Goal: Check status: Check status

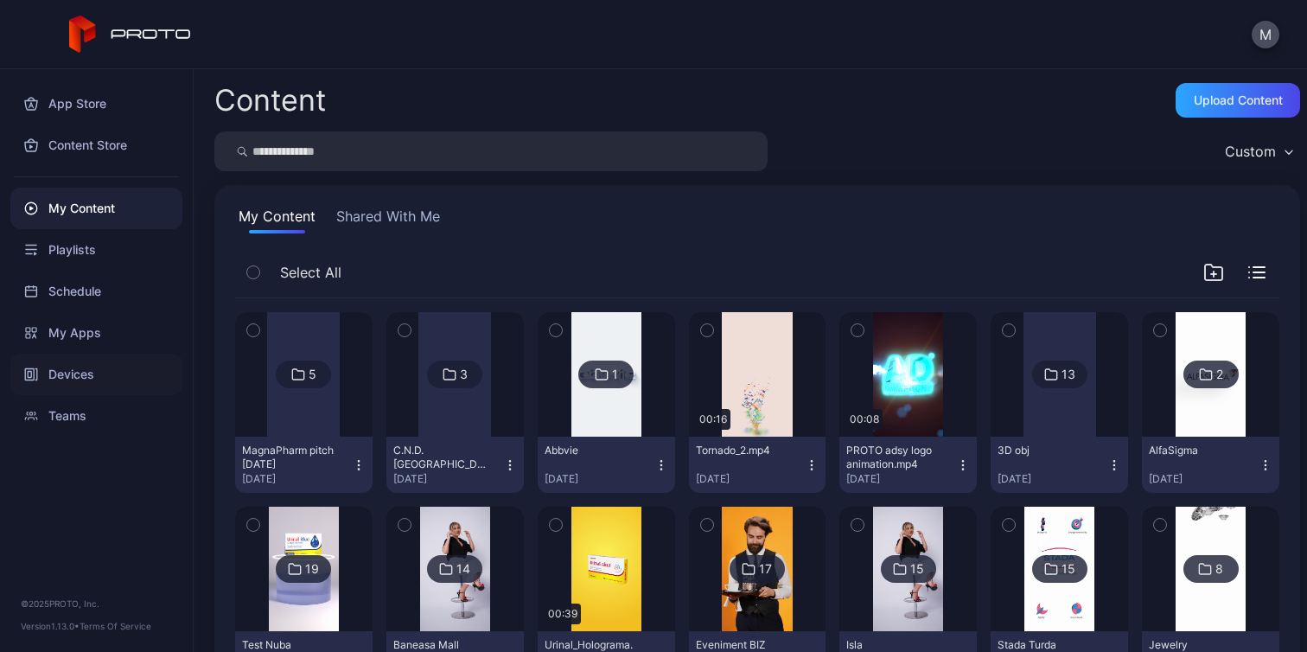
click at [86, 377] on div "Devices" at bounding box center [96, 373] width 172 height 41
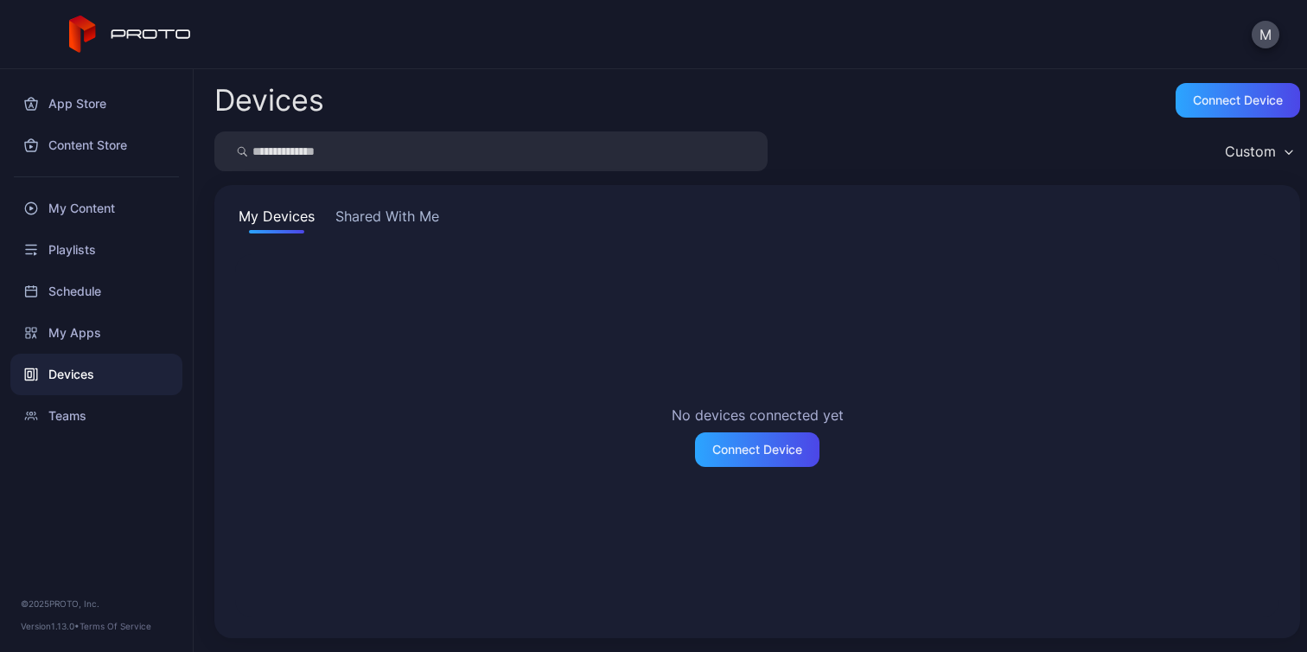
click at [390, 218] on button "Shared With Me" at bounding box center [387, 220] width 111 height 28
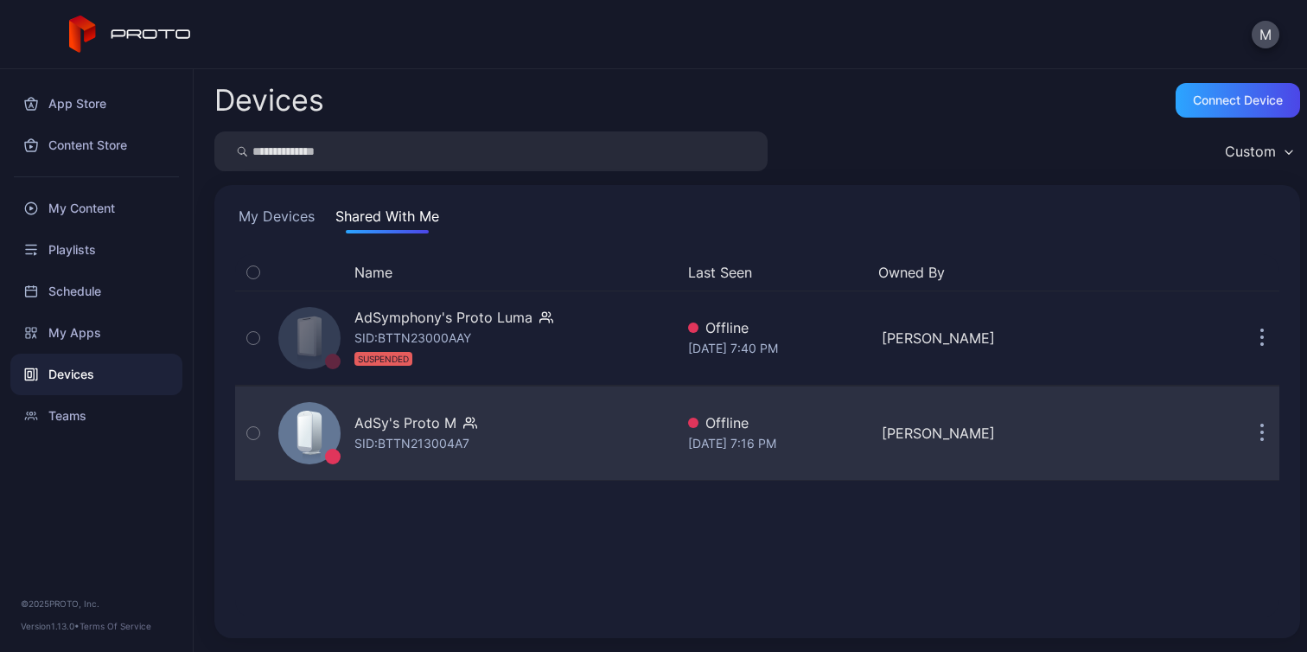
click at [498, 439] on div "AdSy's Proto M SID: BTTN213004A7" at bounding box center [472, 433] width 403 height 86
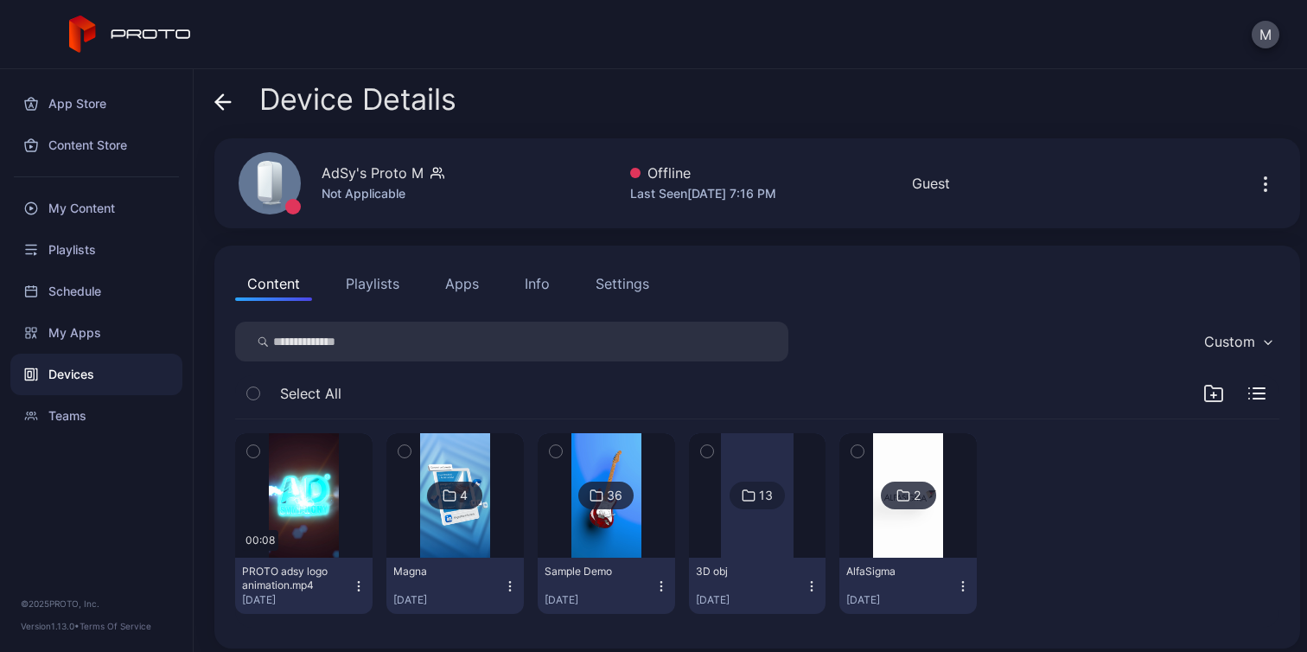
click at [613, 493] on div "36" at bounding box center [615, 495] width 16 height 16
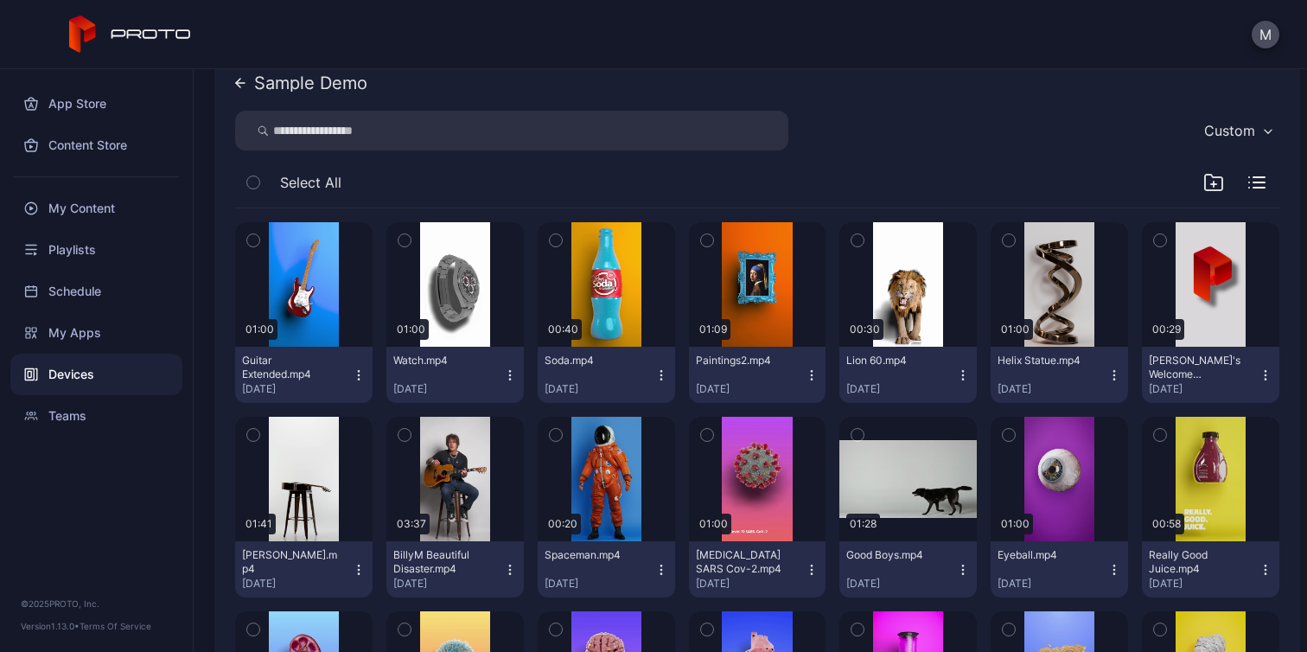
scroll to position [265, 0]
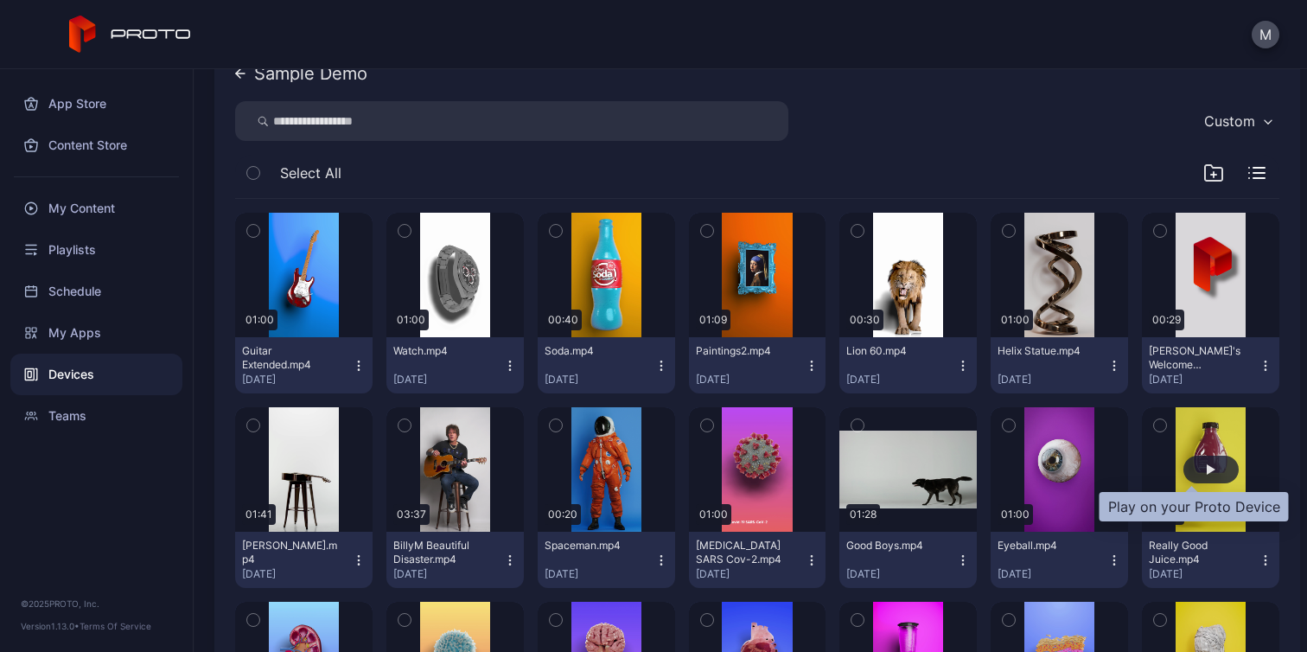
click at [1200, 471] on div "button" at bounding box center [1210, 469] width 55 height 28
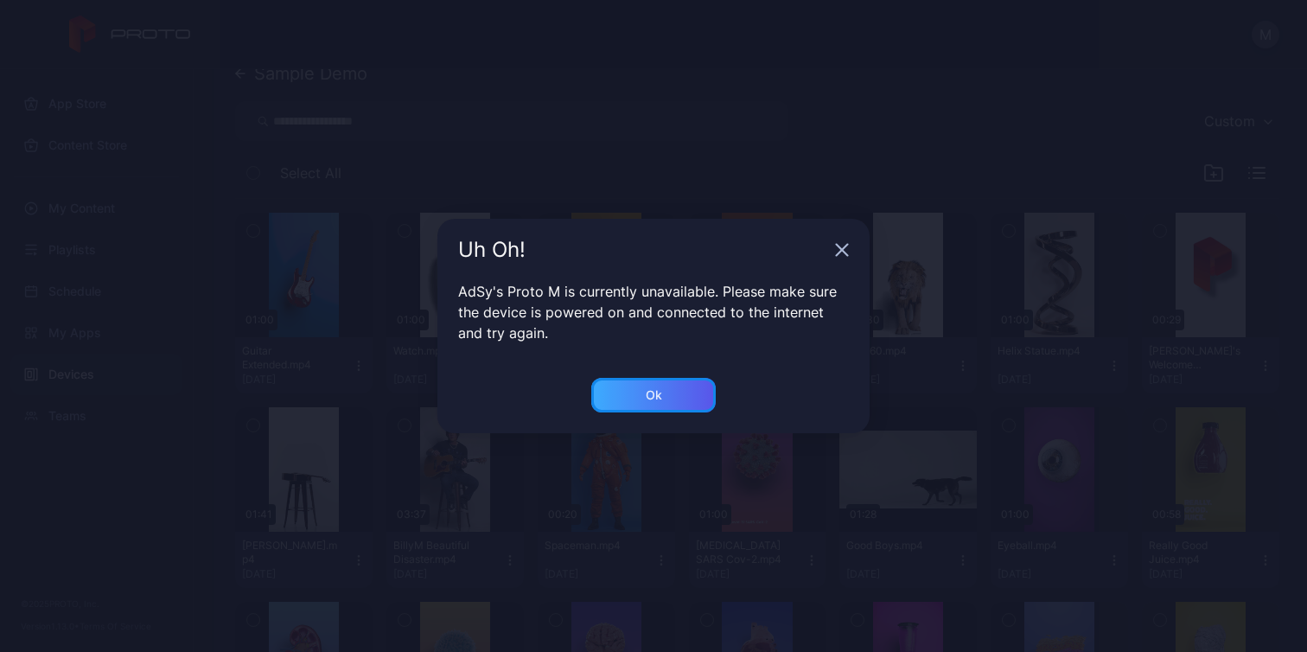
click at [659, 398] on div "Ok" at bounding box center [654, 395] width 16 height 14
